Goal: Task Accomplishment & Management: Complete application form

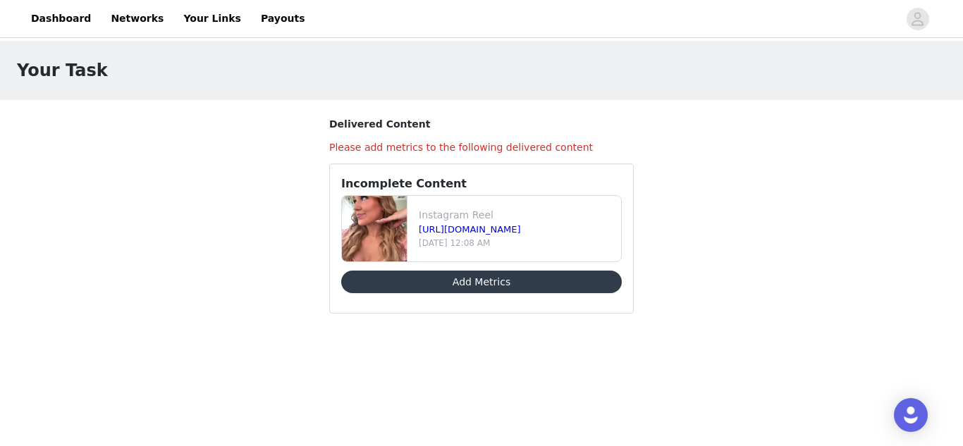
click at [467, 278] on button "Add Metrics" at bounding box center [481, 282] width 281 height 23
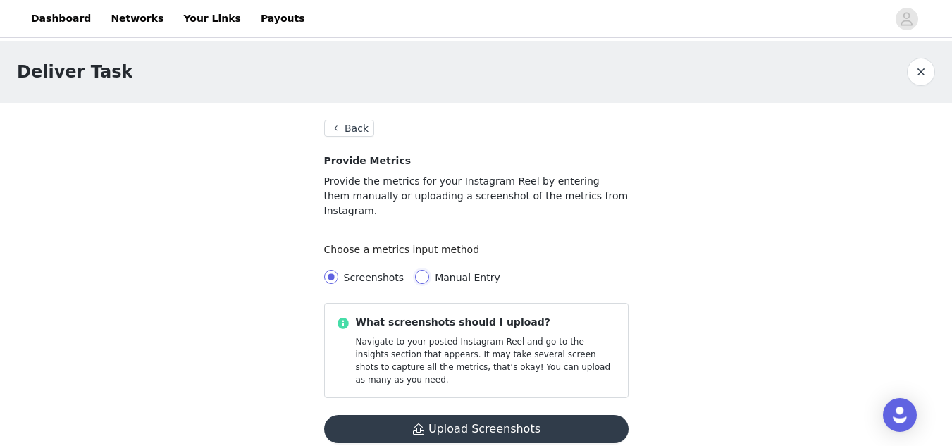
click at [417, 270] on input "Manual Entry" at bounding box center [422, 277] width 14 height 14
radio input "true"
radio input "false"
radio input "true"
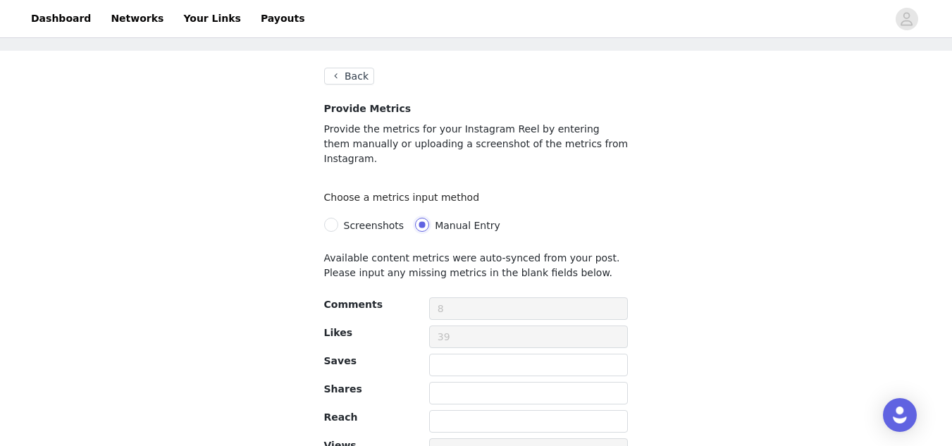
scroll to position [120, 0]
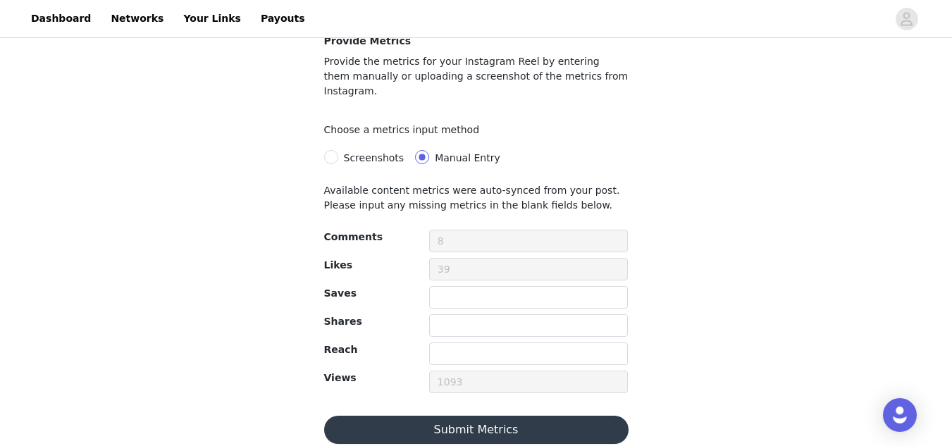
click at [396, 417] on button "Submit Metrics" at bounding box center [476, 430] width 305 height 28
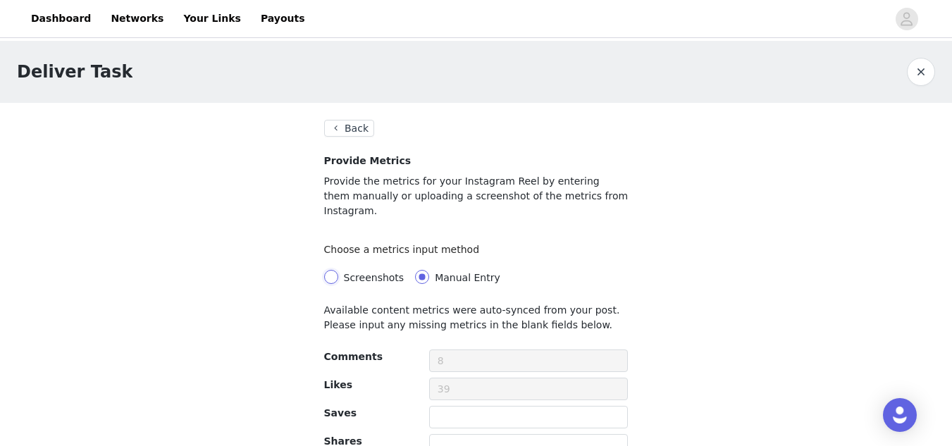
click at [331, 270] on input "Screenshots" at bounding box center [331, 277] width 14 height 14
radio input "true"
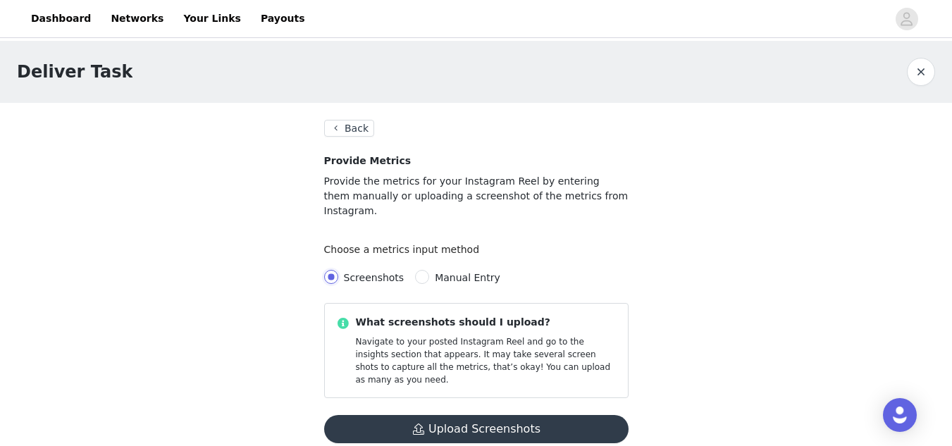
scroll to position [27, 0]
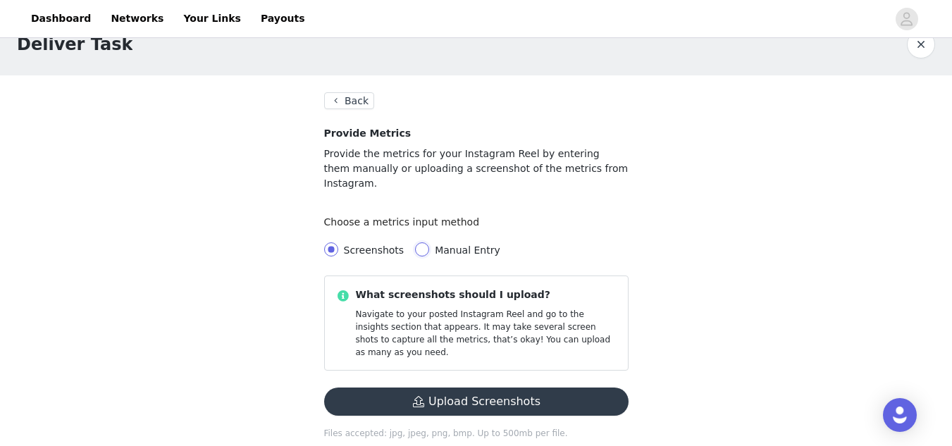
click at [415, 243] on input "Manual Entry" at bounding box center [422, 250] width 14 height 14
radio input "true"
radio input "false"
radio input "true"
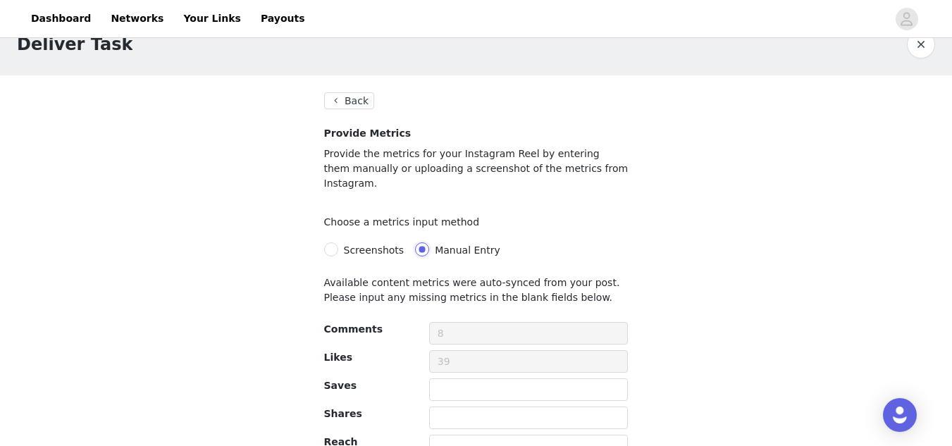
scroll to position [97, 0]
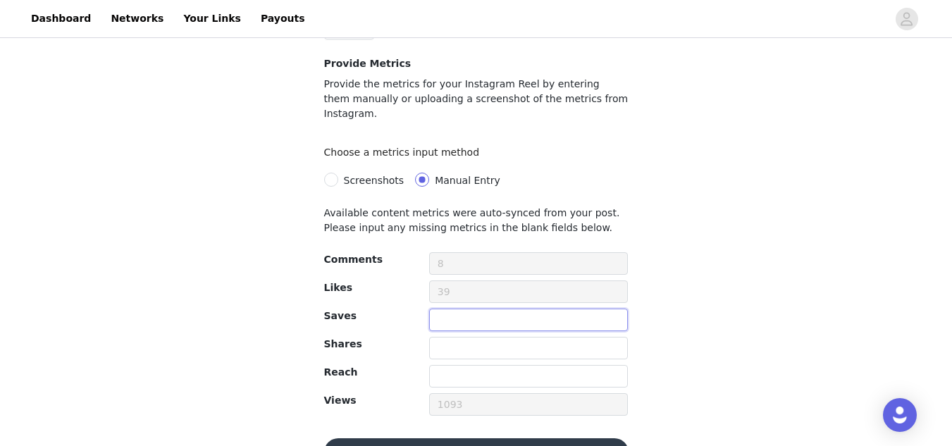
click at [452, 310] on input "text" at bounding box center [529, 320] width 200 height 23
click at [433, 310] on input "text" at bounding box center [529, 320] width 200 height 23
click at [440, 338] on input "text" at bounding box center [529, 348] width 200 height 23
click at [437, 367] on input "text" at bounding box center [529, 376] width 200 height 23
type input "1111"
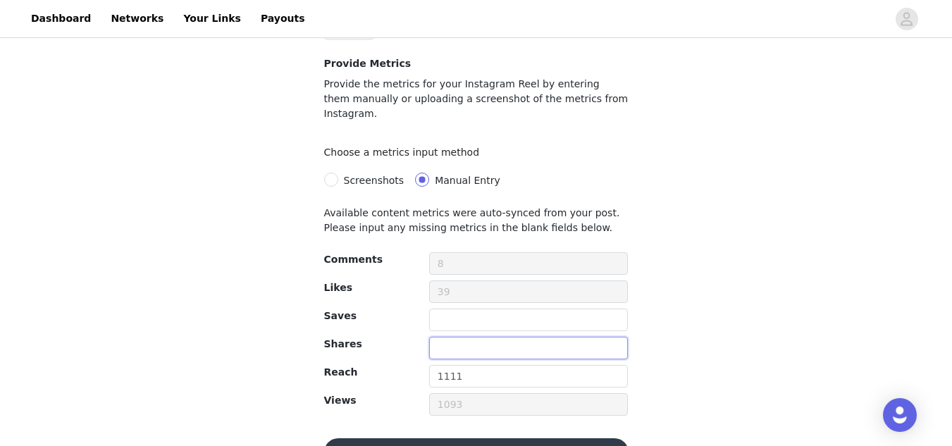
click at [434, 337] on input "text" at bounding box center [529, 348] width 200 height 23
type input "1"
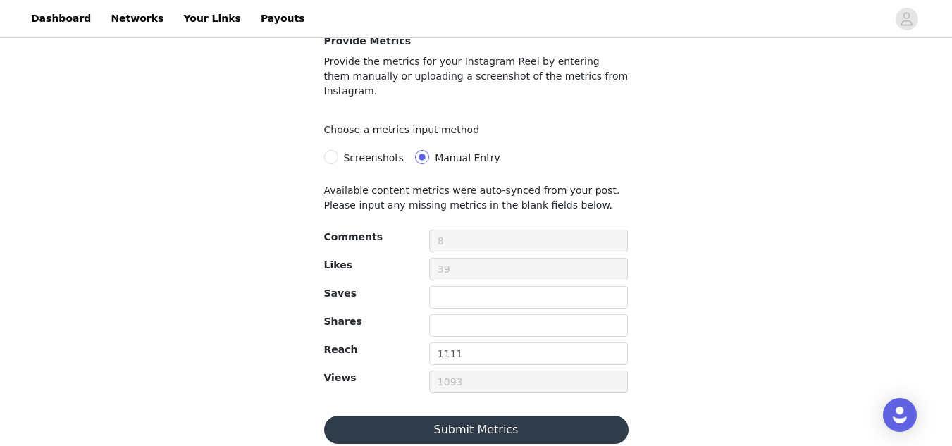
click at [449, 416] on button "Submit Metrics" at bounding box center [476, 430] width 305 height 28
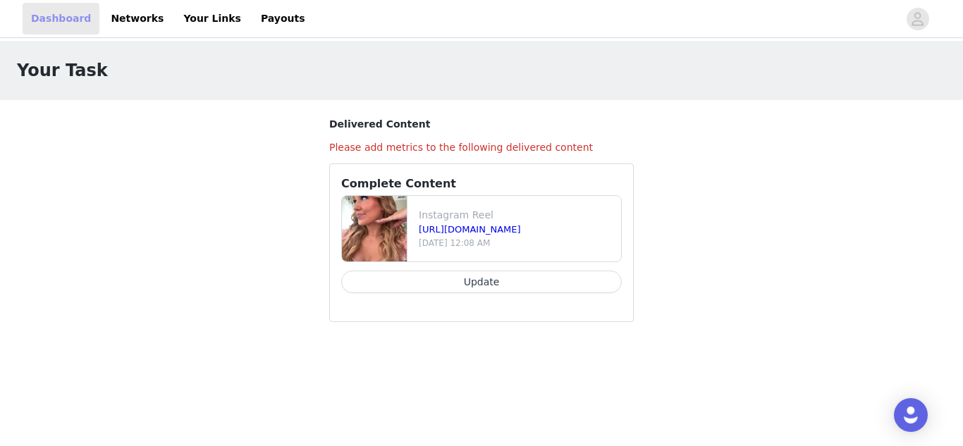
click at [36, 21] on link "Dashboard" at bounding box center [61, 19] width 77 height 32
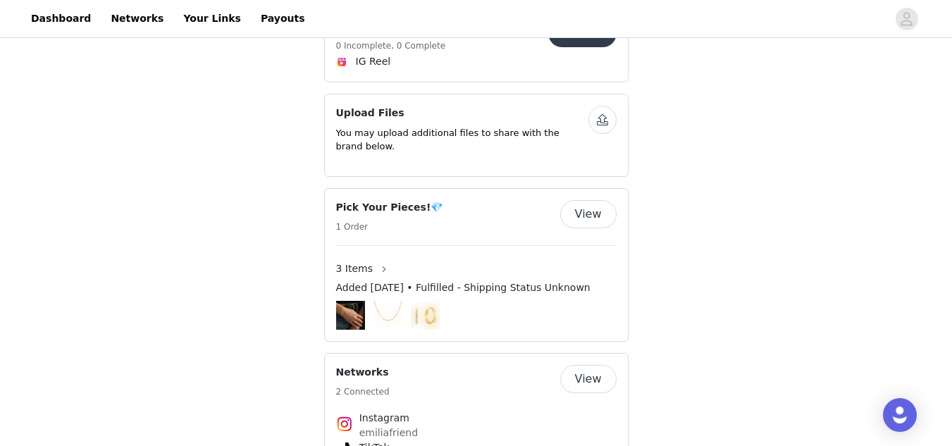
scroll to position [744, 0]
